Goal: Transaction & Acquisition: Purchase product/service

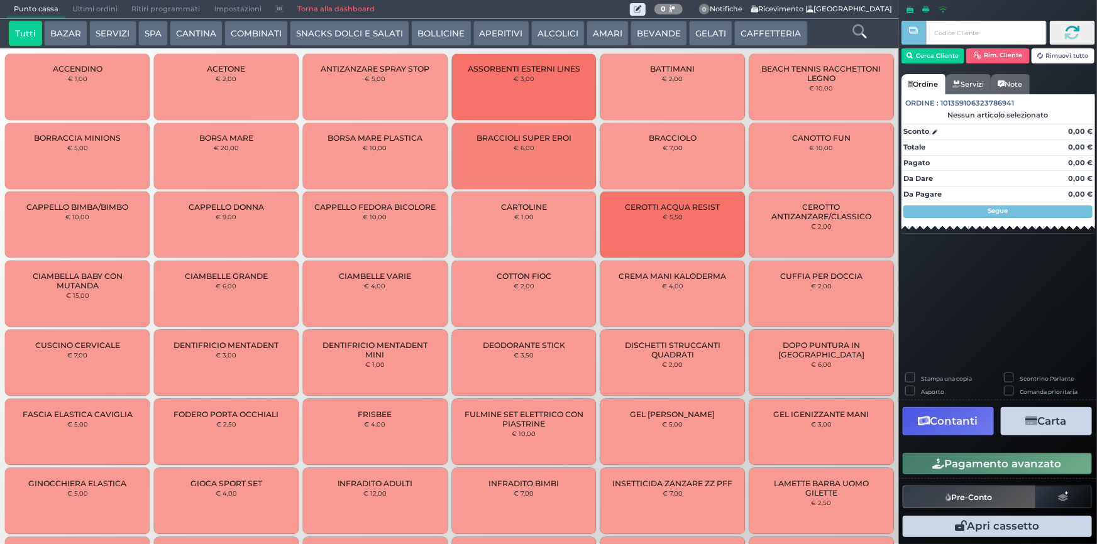
click at [119, 33] on button "SERVIZI" at bounding box center [112, 33] width 47 height 25
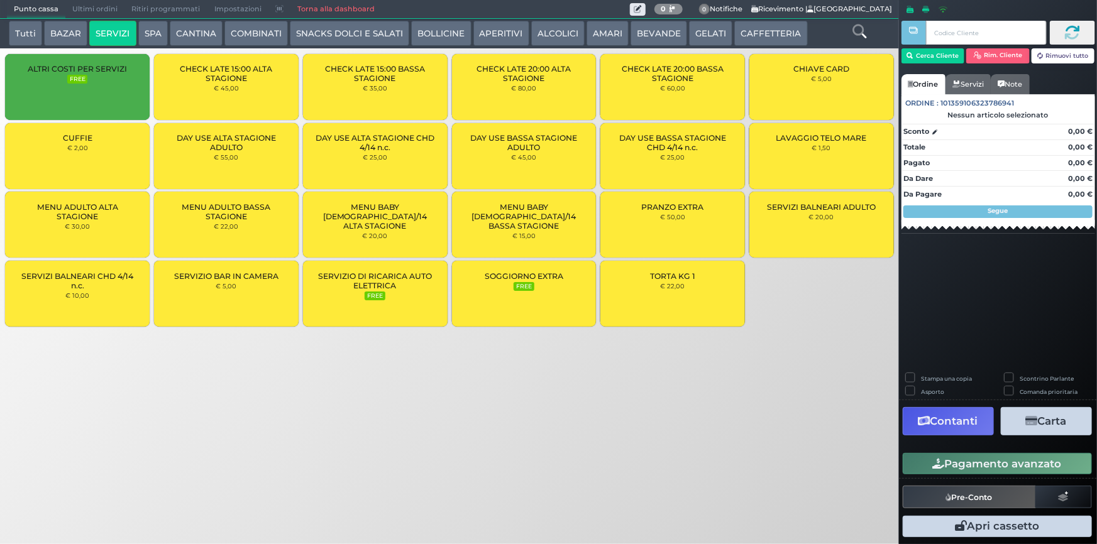
click at [245, 228] on div "MENU ADULTO BASSA STAGIONE € 22,00" at bounding box center [226, 225] width 145 height 66
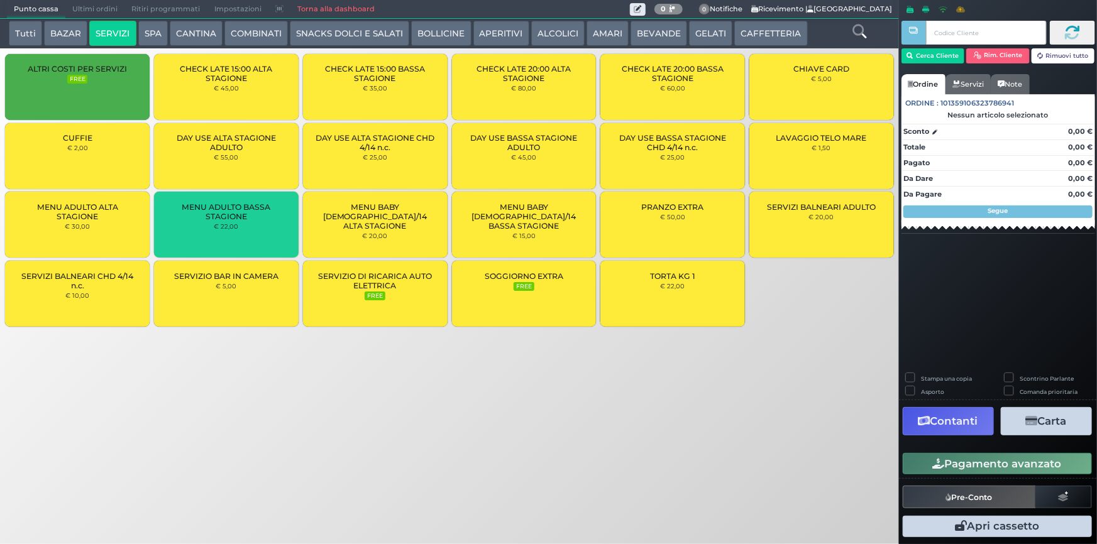
click at [245, 228] on div "MENU ADULTO BASSA STAGIONE € 22,00" at bounding box center [226, 225] width 145 height 66
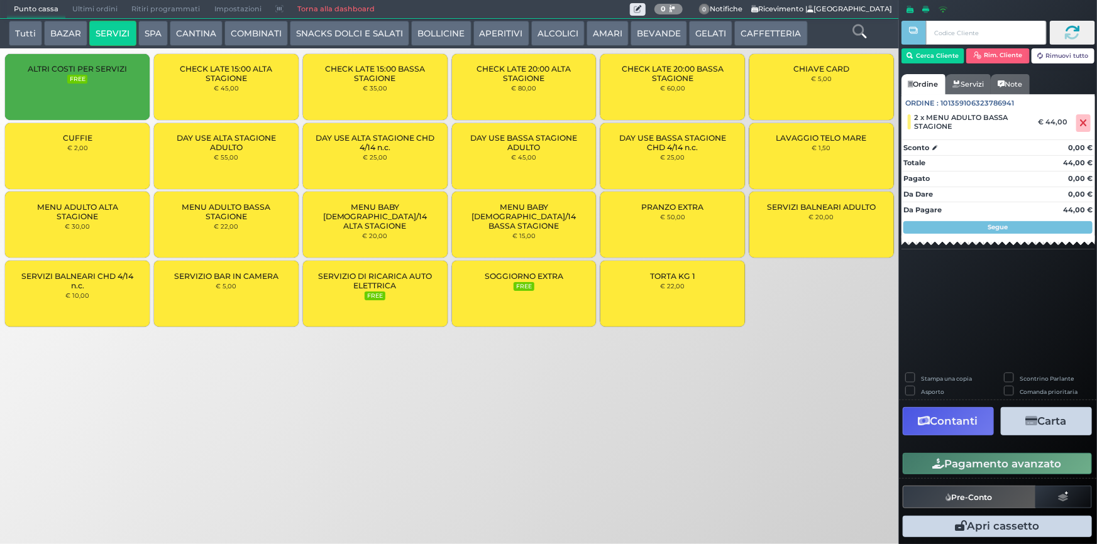
click at [921, 375] on label "Stampa una copia" at bounding box center [946, 379] width 51 height 8
checkbox input "true"
click at [969, 421] on button "Contanti" at bounding box center [948, 421] width 91 height 28
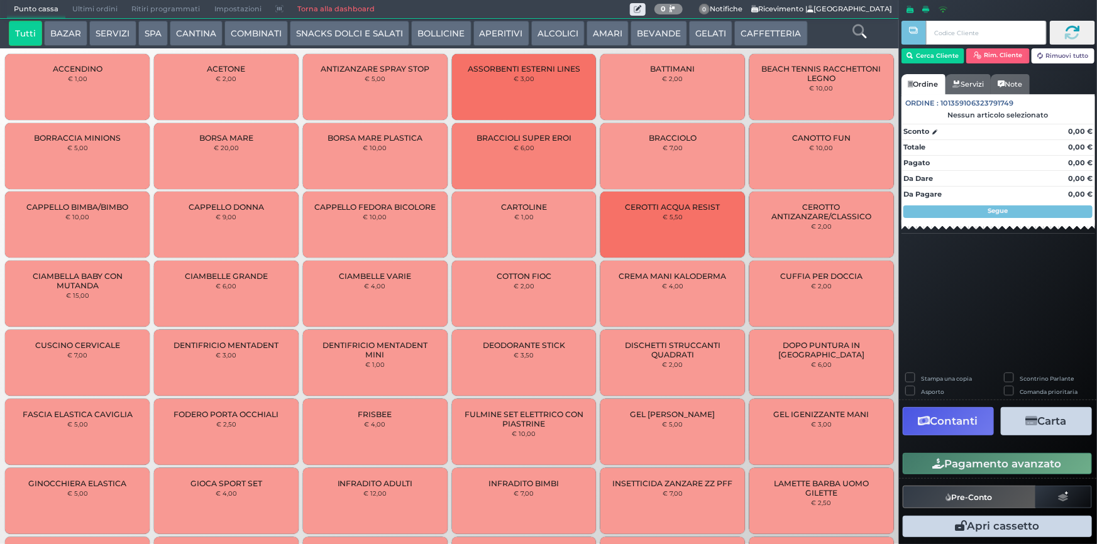
click at [119, 36] on button "SERVIZI" at bounding box center [112, 33] width 47 height 25
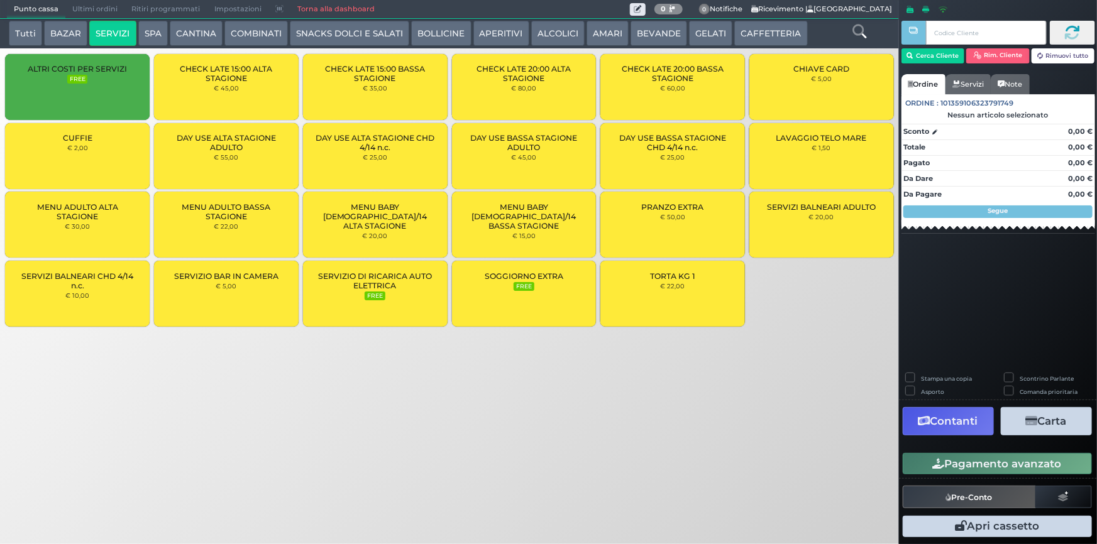
click at [229, 231] on div "MENU ADULTO BASSA STAGIONE € 22,00" at bounding box center [226, 225] width 145 height 66
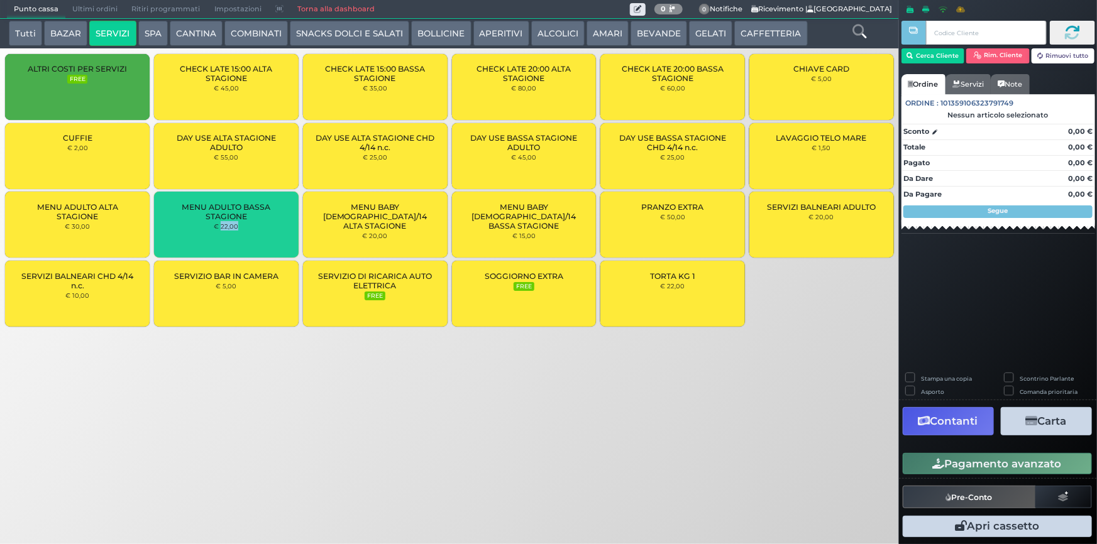
click at [229, 231] on div "MENU ADULTO BASSA STAGIONE € 22,00" at bounding box center [226, 225] width 145 height 66
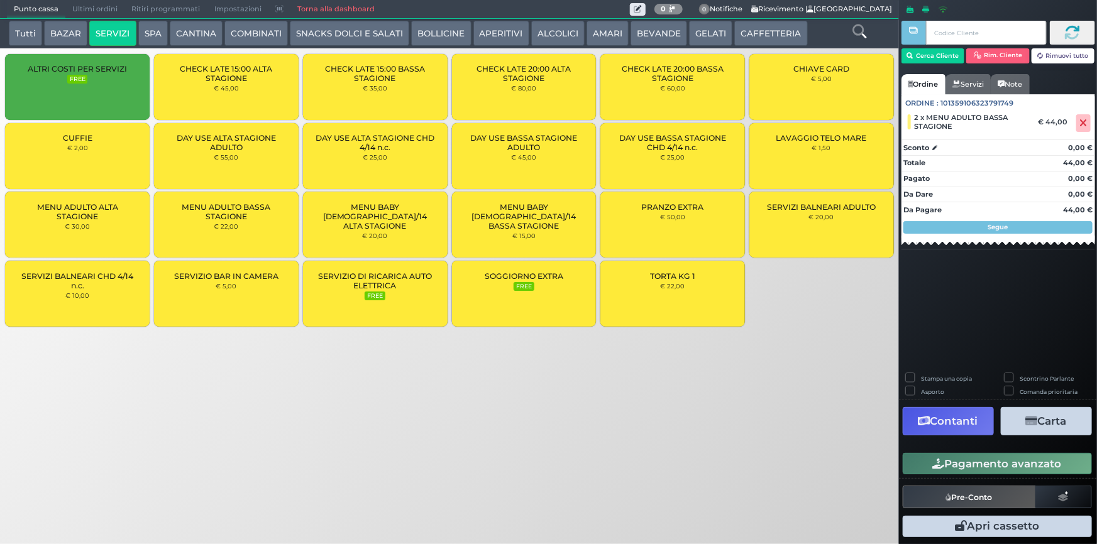
click at [923, 377] on label "Stampa una copia" at bounding box center [946, 379] width 51 height 8
checkbox input "true"
click at [946, 425] on button "Contanti" at bounding box center [948, 421] width 91 height 28
